Goal: Task Accomplishment & Management: Use online tool/utility

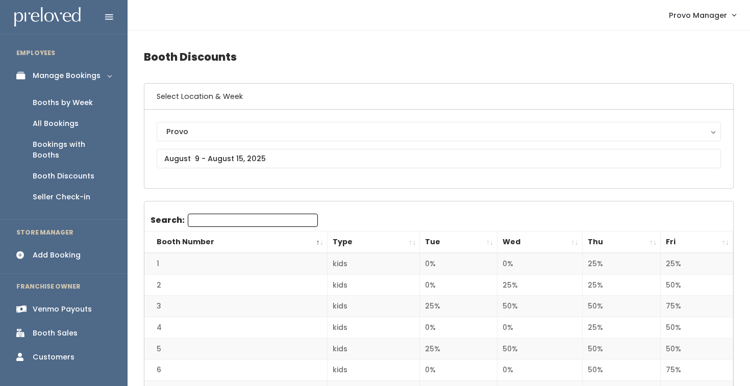
click at [70, 103] on div "Booths by Week" at bounding box center [63, 102] width 60 height 11
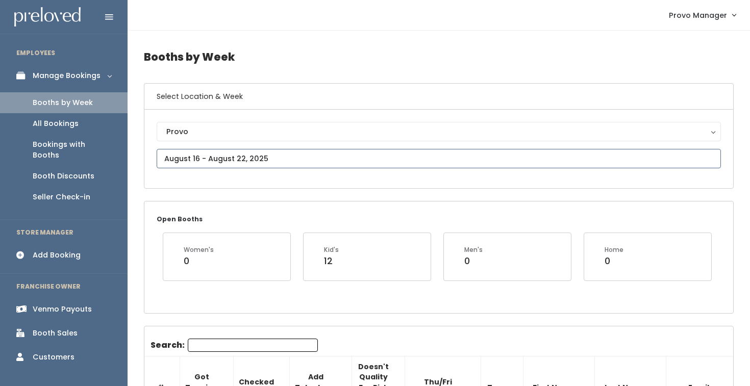
click at [172, 157] on input "text" at bounding box center [439, 158] width 564 height 19
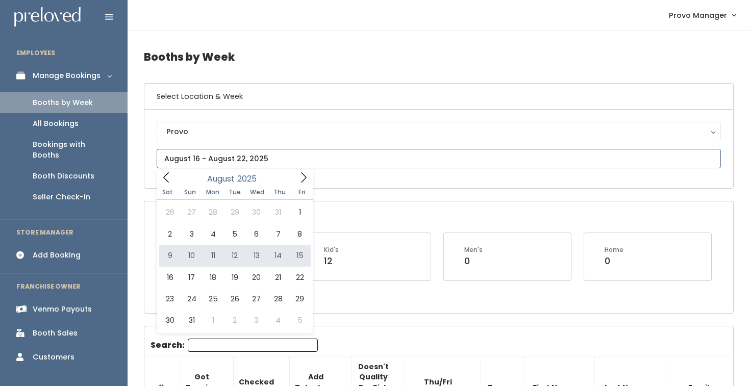
type input "August 9 to August 15"
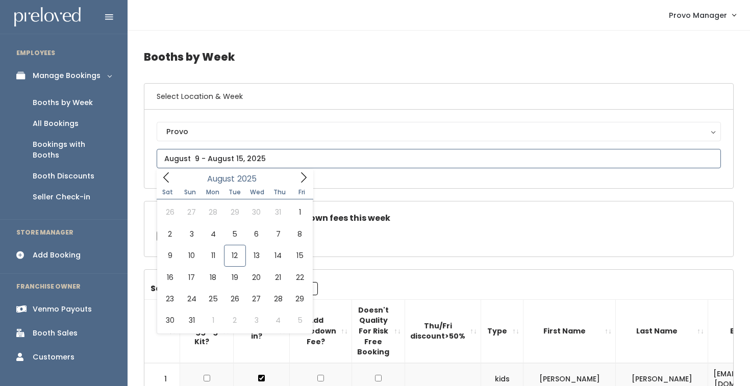
click at [239, 158] on input "text" at bounding box center [439, 158] width 564 height 19
type input "August 9 to August 15"
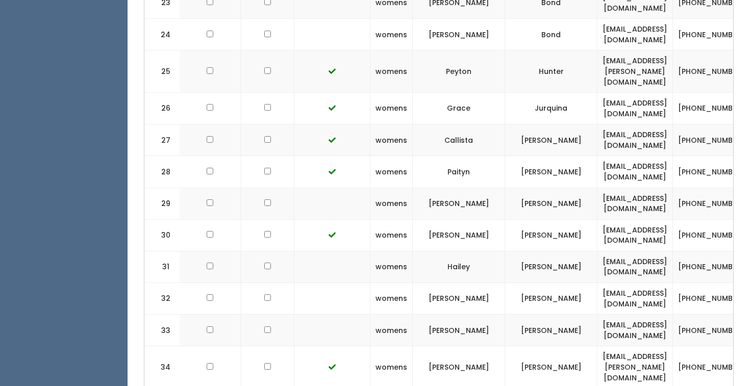
scroll to position [0, 131]
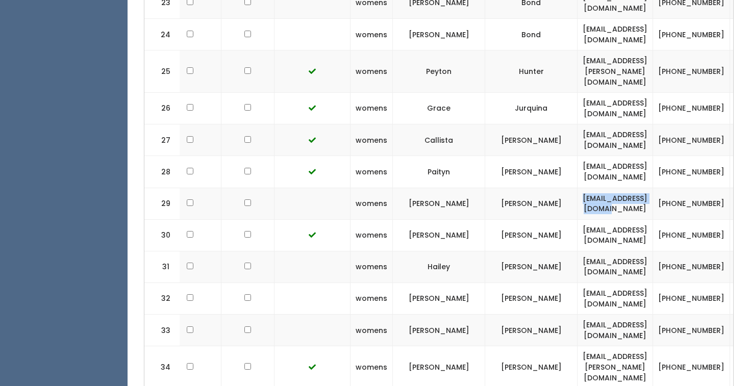
drag, startPoint x: 604, startPoint y: 143, endPoint x: 482, endPoint y: 134, distance: 122.2
click at [577, 188] on td "lydiasclark@gmail.com" at bounding box center [614, 204] width 75 height 32
copy td "lydiasclark@gmail.com"
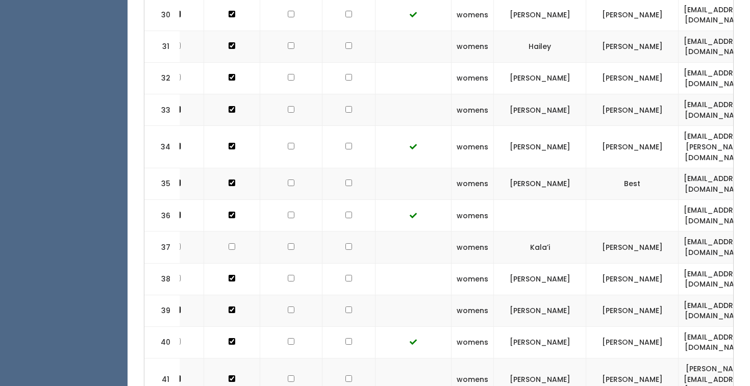
scroll to position [1347, 0]
drag, startPoint x: 690, startPoint y: 176, endPoint x: 602, endPoint y: 172, distance: 88.3
click at [678, 231] on td "karnett3@gmail.com" at bounding box center [715, 247] width 75 height 32
copy td "karnett3@gmail.com"
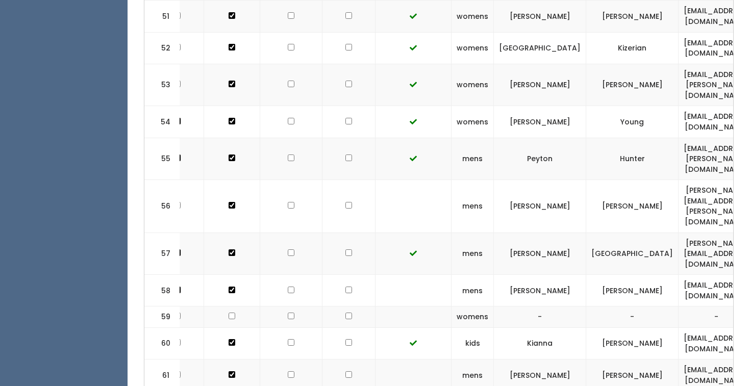
scroll to position [2114, 0]
